Goal: Transaction & Acquisition: Purchase product/service

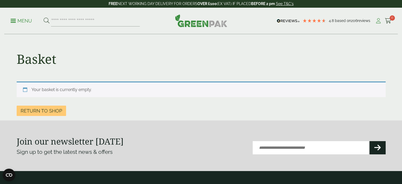
click at [379, 21] on icon at bounding box center [378, 20] width 7 height 5
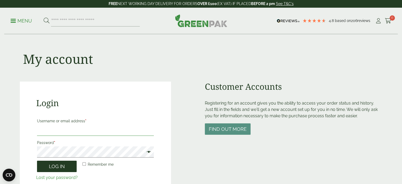
type input "**********"
click at [65, 167] on button "Log in" at bounding box center [57, 166] width 40 height 11
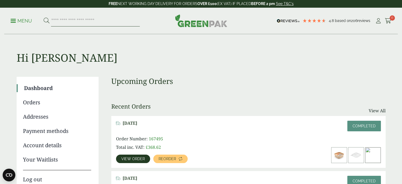
click at [108, 23] on input "search" at bounding box center [95, 20] width 89 height 11
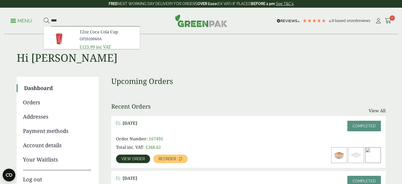
type input "****"
click at [44, 17] on button at bounding box center [47, 20] width 6 height 7
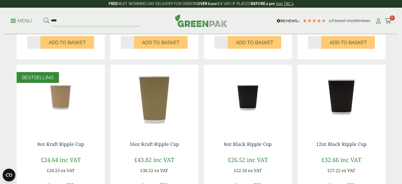
scroll to position [238, 0]
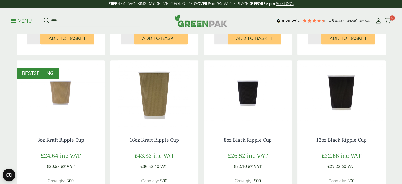
click at [66, 102] on img at bounding box center [61, 93] width 88 height 66
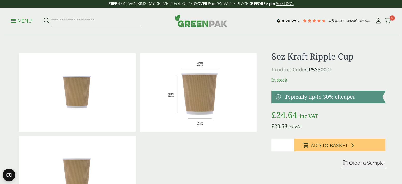
drag, startPoint x: 278, startPoint y: 144, endPoint x: 270, endPoint y: 144, distance: 7.9
click at [270, 144] on div "£" at bounding box center [201, 133] width 376 height 165
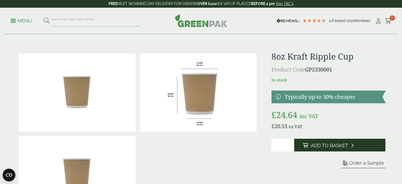
type input "*"
click at [324, 143] on span "Add to Basket" at bounding box center [329, 146] width 37 height 6
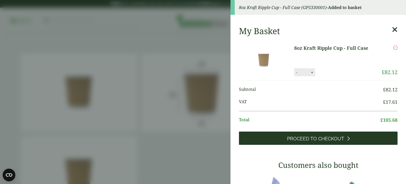
click at [328, 137] on span "Proceed to Checkout" at bounding box center [315, 139] width 57 height 6
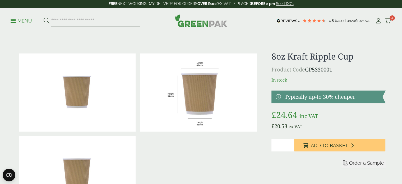
drag, startPoint x: 279, startPoint y: 143, endPoint x: 264, endPoint y: 143, distance: 14.8
click at [264, 143] on div "£" at bounding box center [201, 133] width 376 height 165
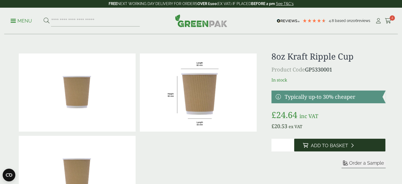
type input "*"
click at [331, 148] on button "Add to Basket" at bounding box center [339, 145] width 91 height 13
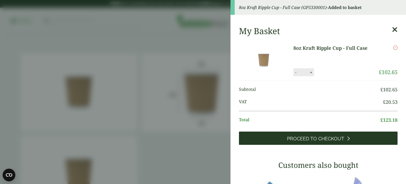
click at [342, 134] on link "Proceed to Checkout" at bounding box center [318, 137] width 159 height 13
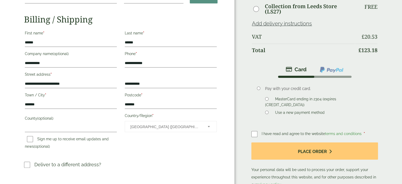
scroll to position [106, 0]
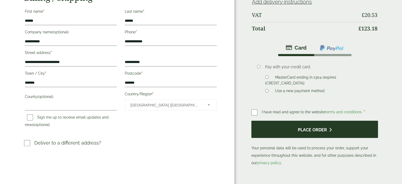
click at [263, 124] on button "Place order" at bounding box center [315, 129] width 127 height 17
